Goal: Task Accomplishment & Management: Manage account settings

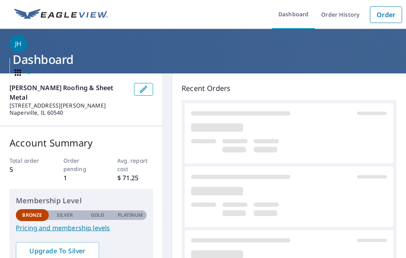
click at [323, 109] on link at bounding box center [289, 133] width 209 height 60
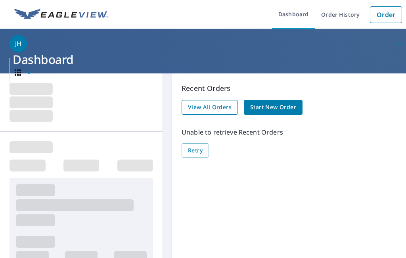
click at [219, 108] on span "View All Orders" at bounding box center [210, 107] width 44 height 10
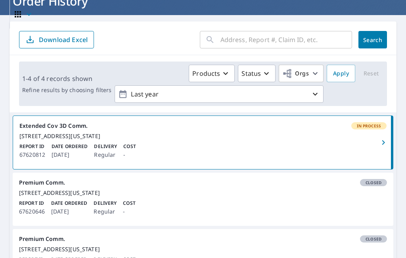
scroll to position [76, 0]
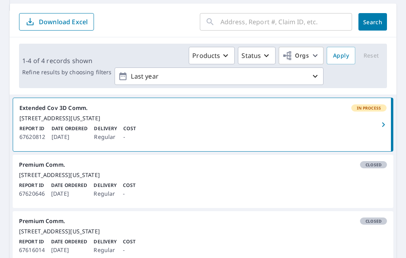
click at [387, 126] on icon "button" at bounding box center [384, 125] width 10 height 10
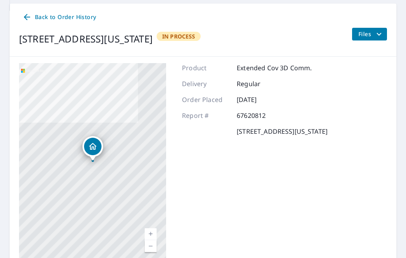
click at [375, 31] on icon "filesDropdownBtn-67620812" at bounding box center [379, 34] width 10 height 10
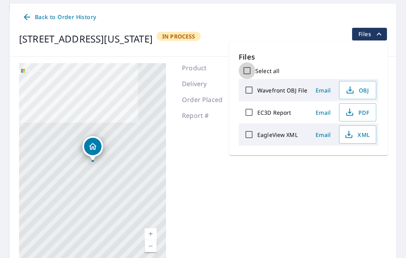
click at [246, 70] on input "Select all" at bounding box center [247, 70] width 17 height 17
checkbox input "true"
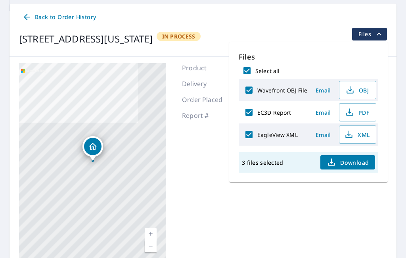
click at [322, 113] on span "Email" at bounding box center [323, 113] width 19 height 8
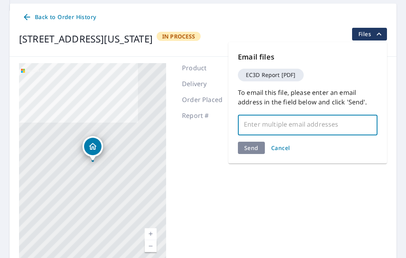
click at [282, 125] on input "text" at bounding box center [302, 124] width 121 height 15
type input "hu"
type input "[EMAIL_ADDRESS][DOMAIN_NAME]"
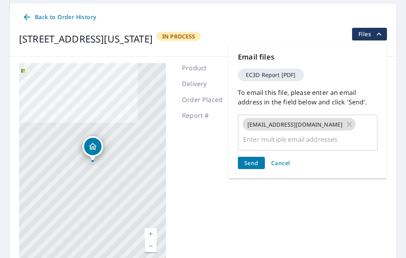
click at [253, 159] on span "Send" at bounding box center [251, 163] width 14 height 8
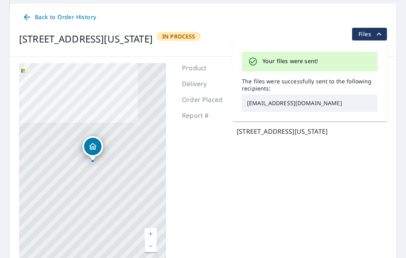
click at [221, 160] on div "Product Extended Cov 3D Comm. Delivery Regular Order Placed [DATE] Report # 676…" at bounding box center [255, 162] width 146 height 198
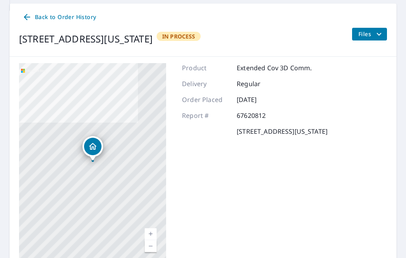
click at [373, 35] on span "Files" at bounding box center [371, 34] width 25 height 10
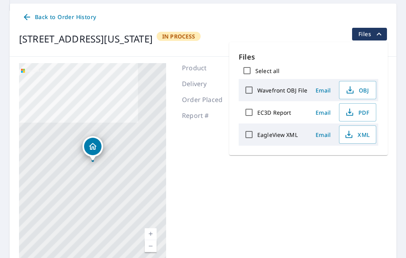
click at [247, 72] on input "Select all" at bounding box center [247, 70] width 17 height 17
checkbox input "true"
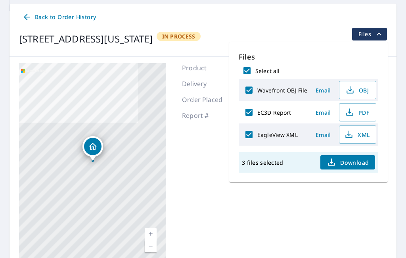
click at [322, 111] on span "Email" at bounding box center [323, 113] width 19 height 8
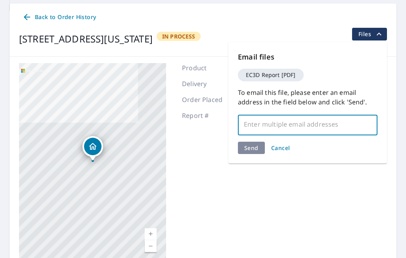
click at [253, 124] on input "text" at bounding box center [302, 124] width 121 height 15
type input "[GEOGRAPHIC_DATA]"
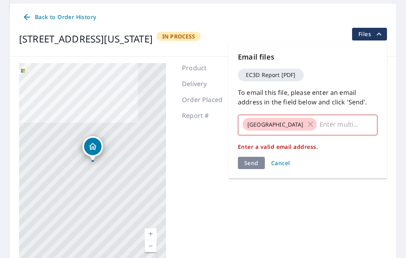
drag, startPoint x: 253, startPoint y: 124, endPoint x: 197, endPoint y: 254, distance: 141.8
click at [0, 0] on html "JH JH Dashboard Order History Order JH Dashboard / Order History / Report Detai…" at bounding box center [203, 129] width 406 height 258
